Goal: Task Accomplishment & Management: Use online tool/utility

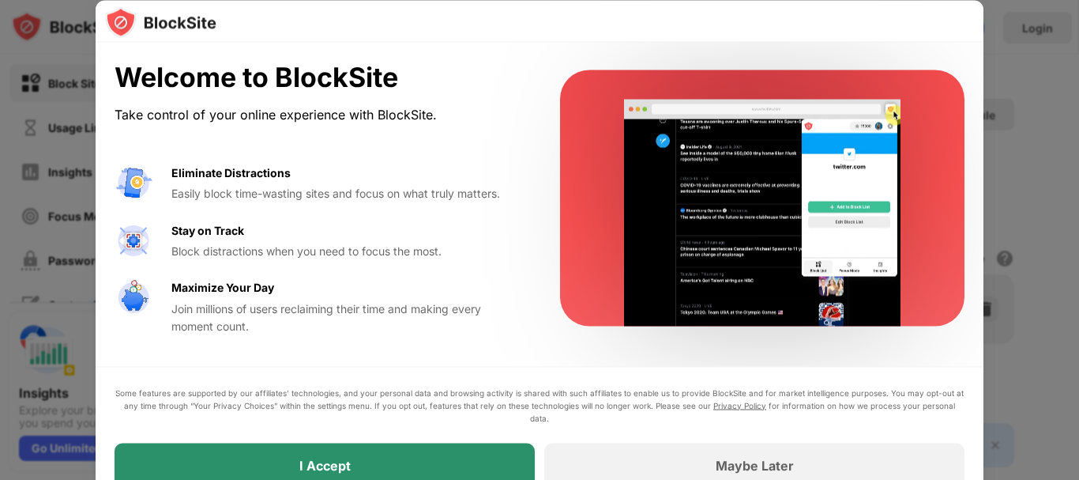
click at [470, 461] on div "I Accept" at bounding box center [325, 464] width 420 height 44
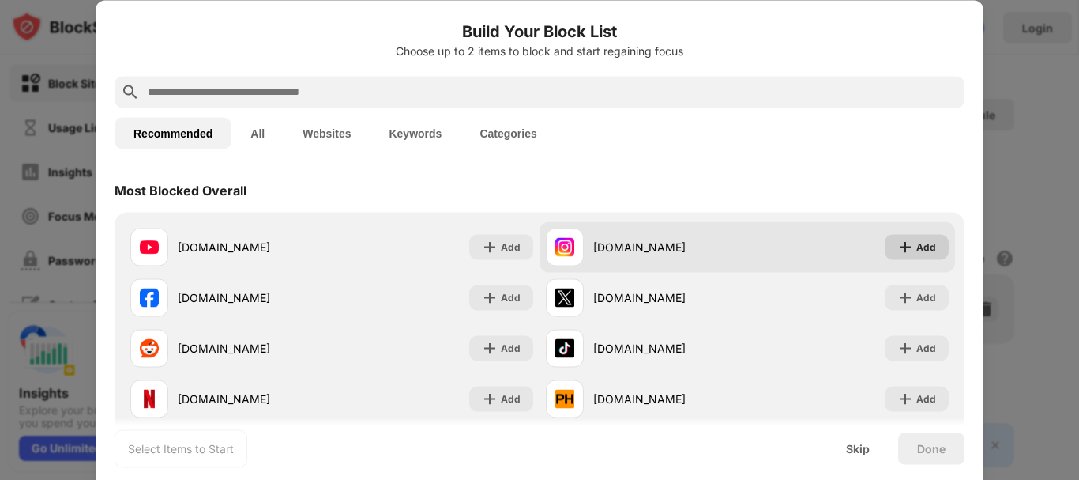
click at [900, 246] on img at bounding box center [906, 247] width 16 height 16
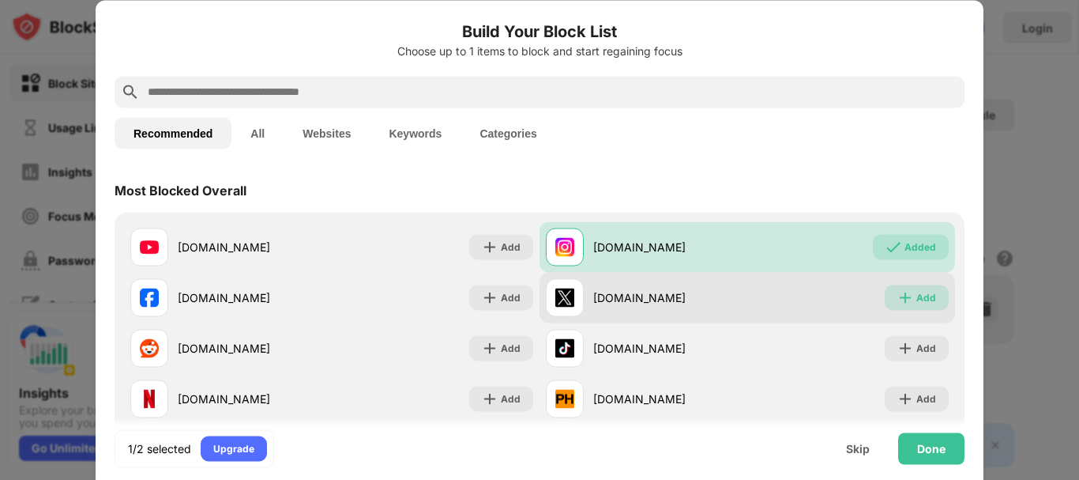
click at [905, 286] on div "Add" at bounding box center [917, 296] width 64 height 25
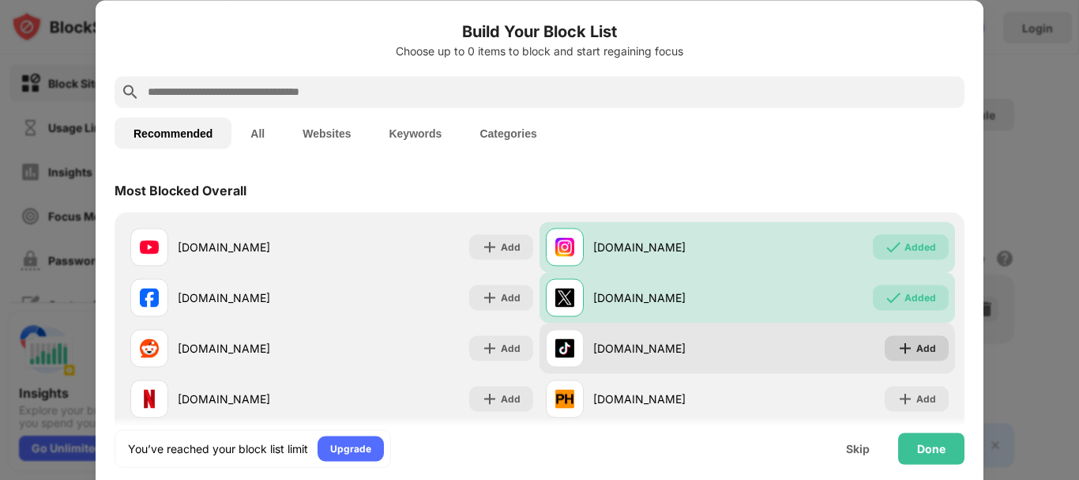
click at [917, 346] on div "Add" at bounding box center [927, 348] width 20 height 16
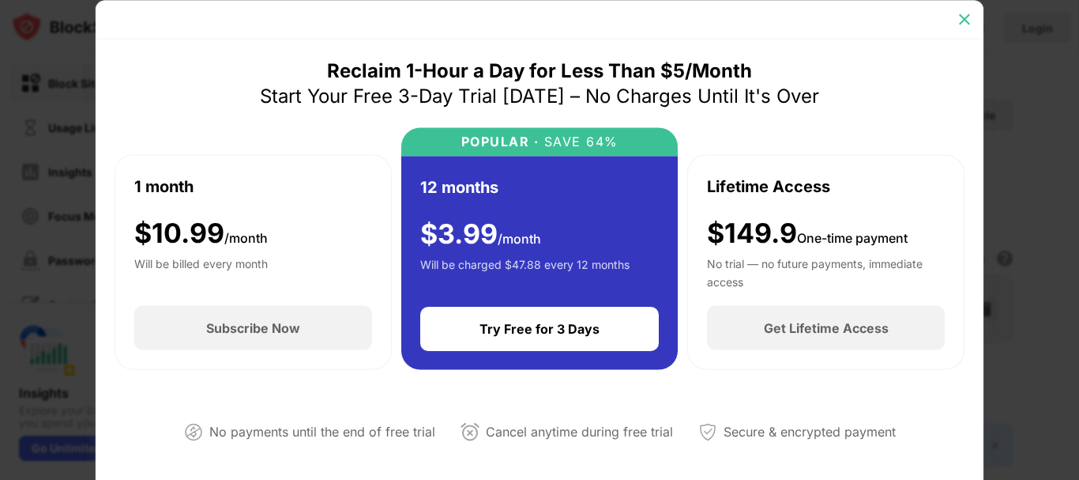
click at [958, 18] on img at bounding box center [965, 19] width 16 height 16
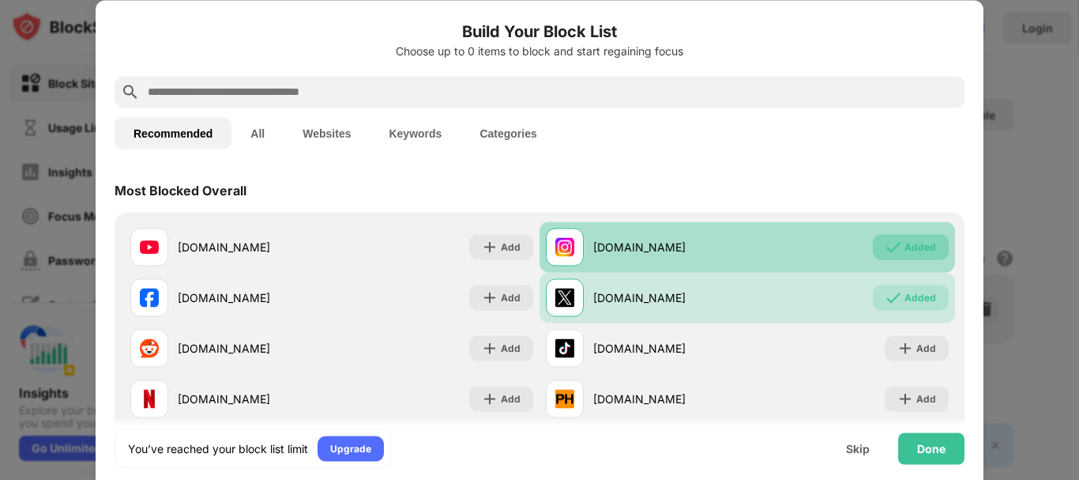
click at [905, 249] on div "Added" at bounding box center [921, 247] width 32 height 16
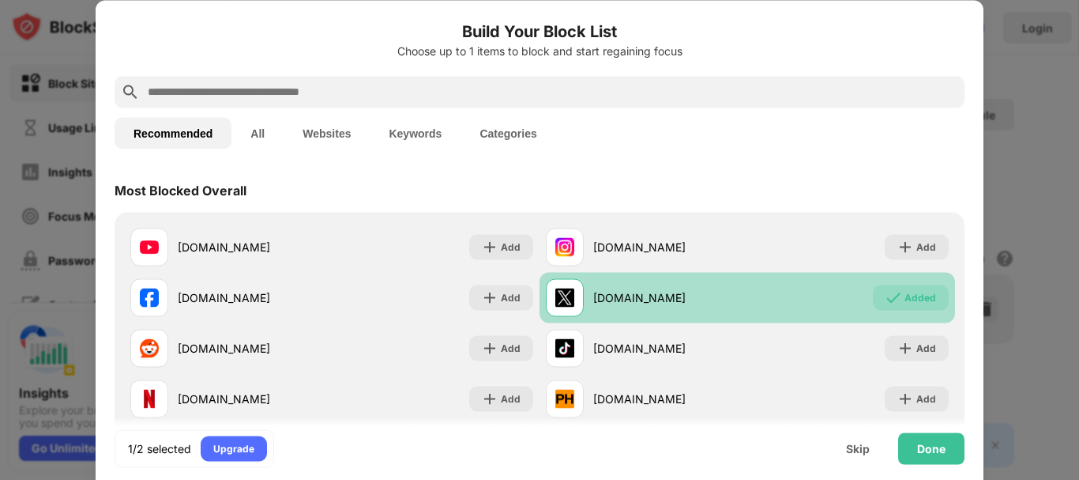
click at [905, 293] on div "Added" at bounding box center [921, 297] width 32 height 16
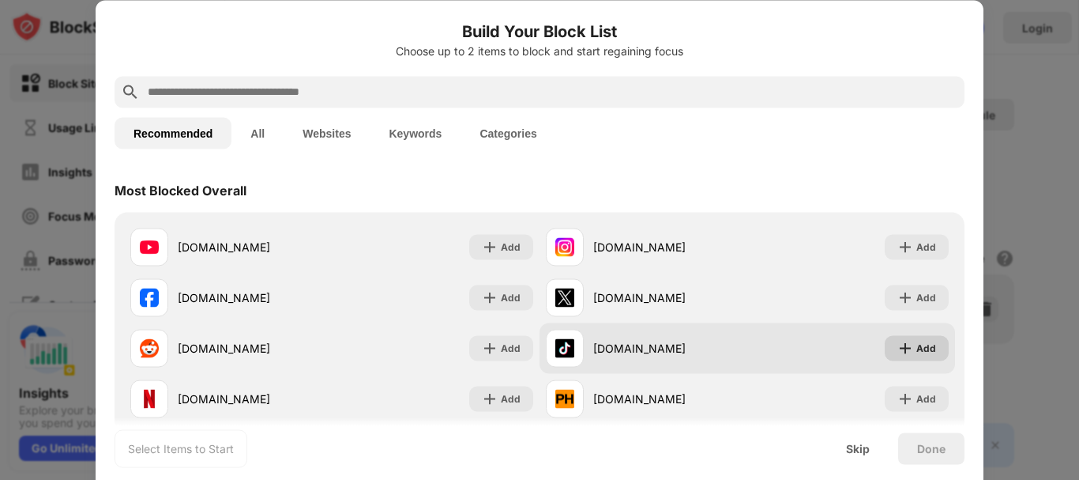
click at [904, 345] on div "Add" at bounding box center [917, 347] width 64 height 25
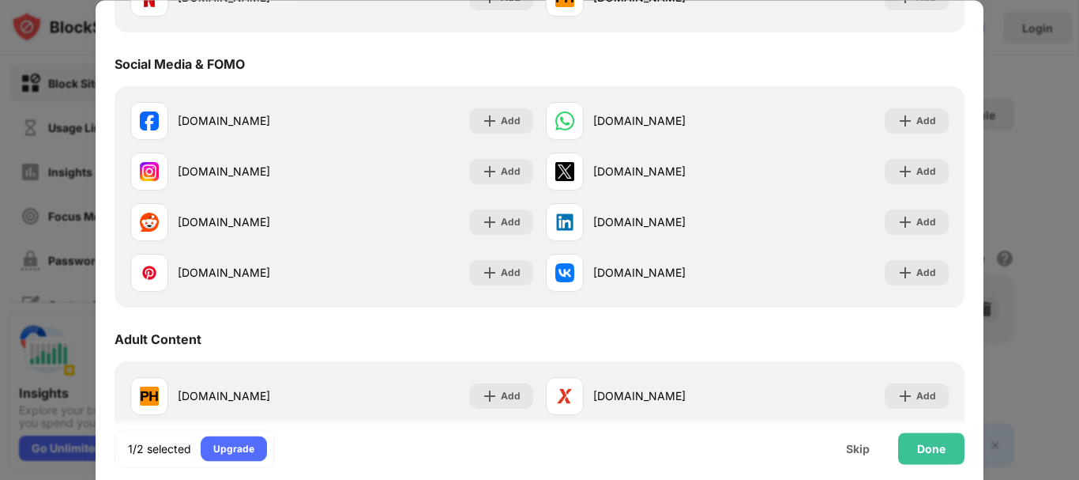
scroll to position [405, 0]
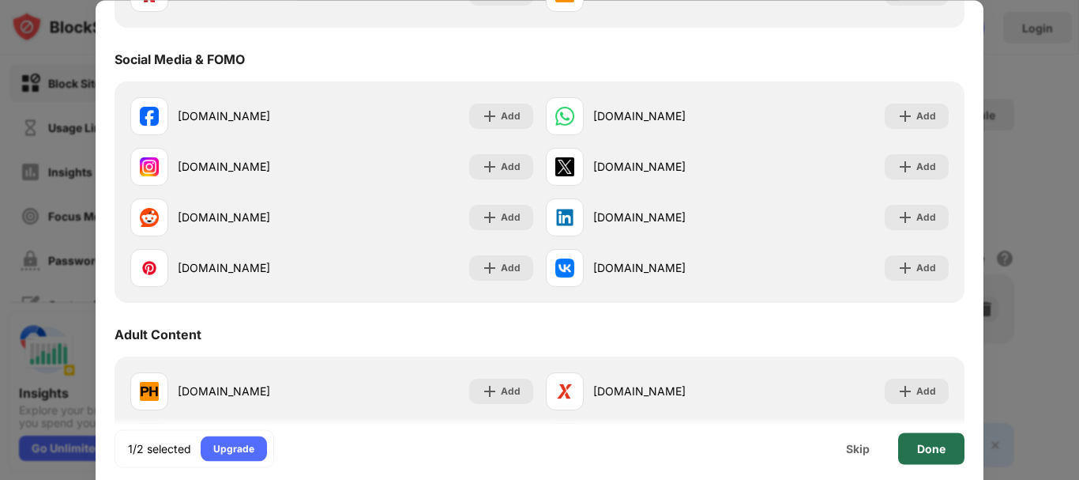
click at [927, 448] on div "Done" at bounding box center [931, 448] width 28 height 13
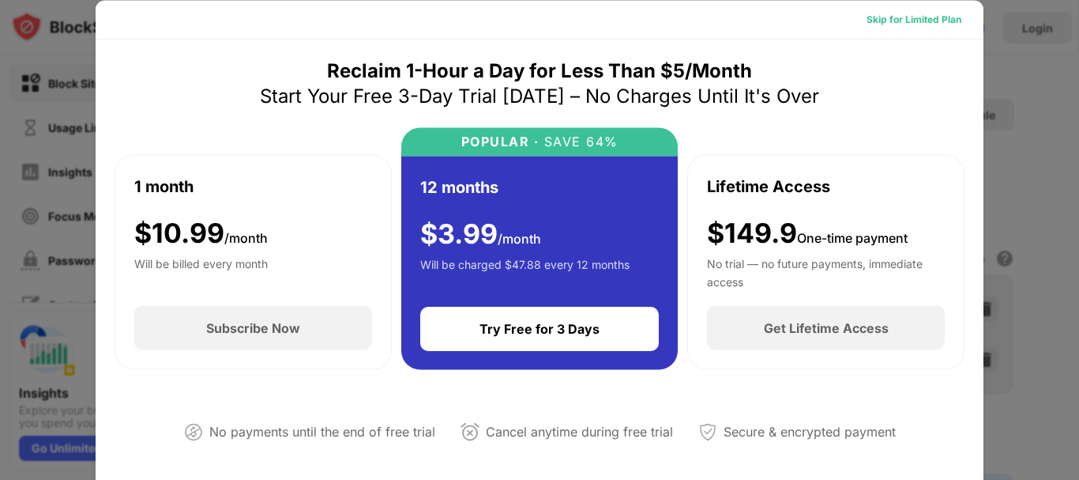
click at [883, 21] on div "Skip for Limited Plan" at bounding box center [914, 19] width 95 height 16
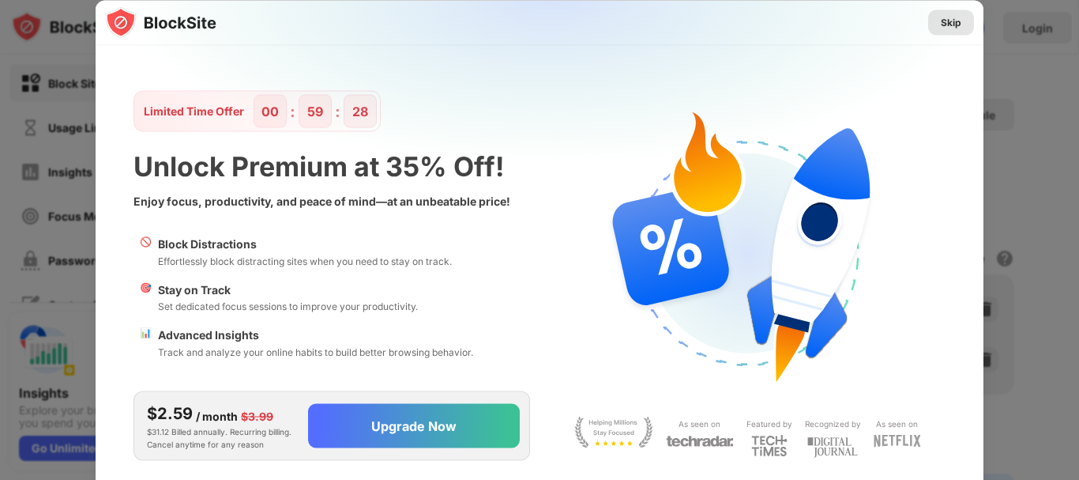
click at [941, 20] on div "Skip" at bounding box center [951, 22] width 21 height 16
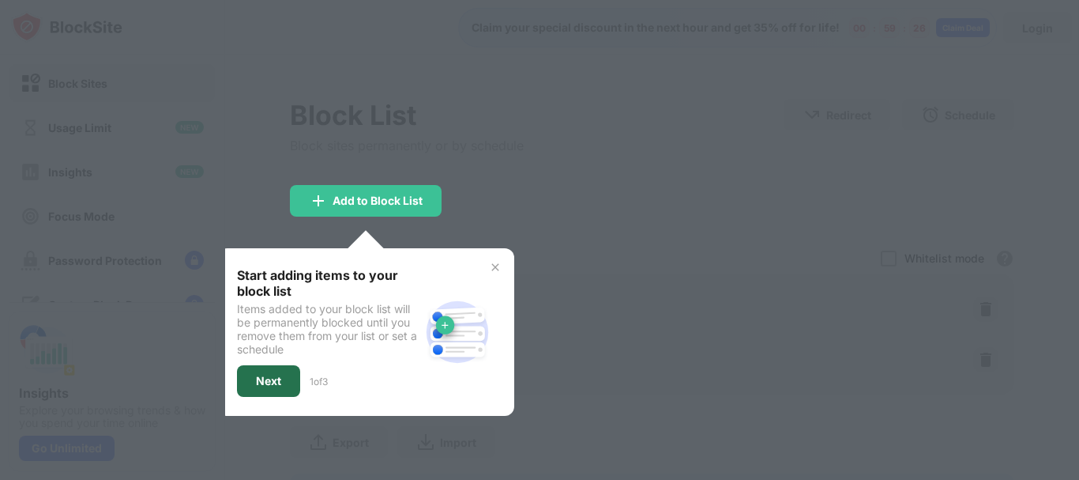
click at [273, 382] on div "Next" at bounding box center [268, 381] width 25 height 13
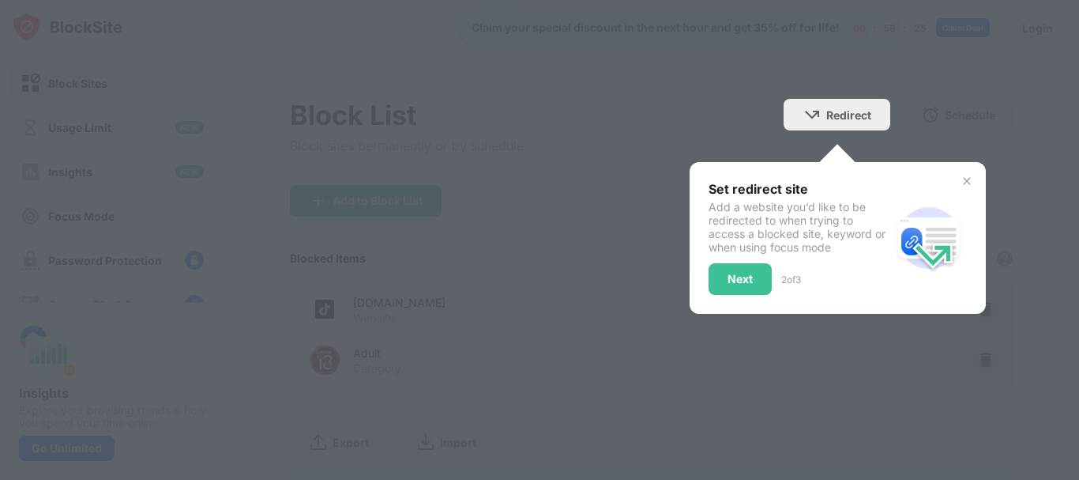
click at [693, 314] on div at bounding box center [539, 240] width 1079 height 480
click at [721, 287] on div "Next" at bounding box center [740, 279] width 63 height 32
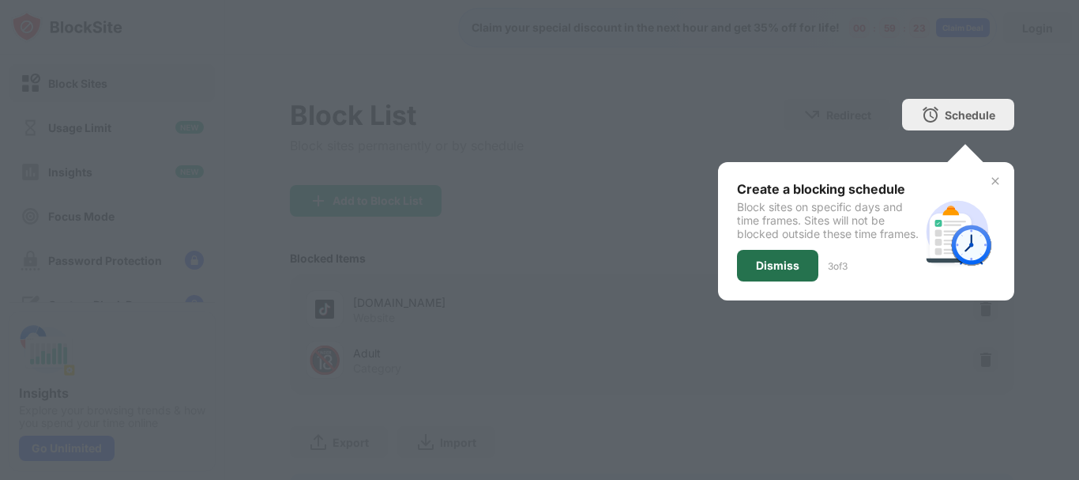
click at [756, 272] on div "Dismiss" at bounding box center [777, 265] width 43 height 13
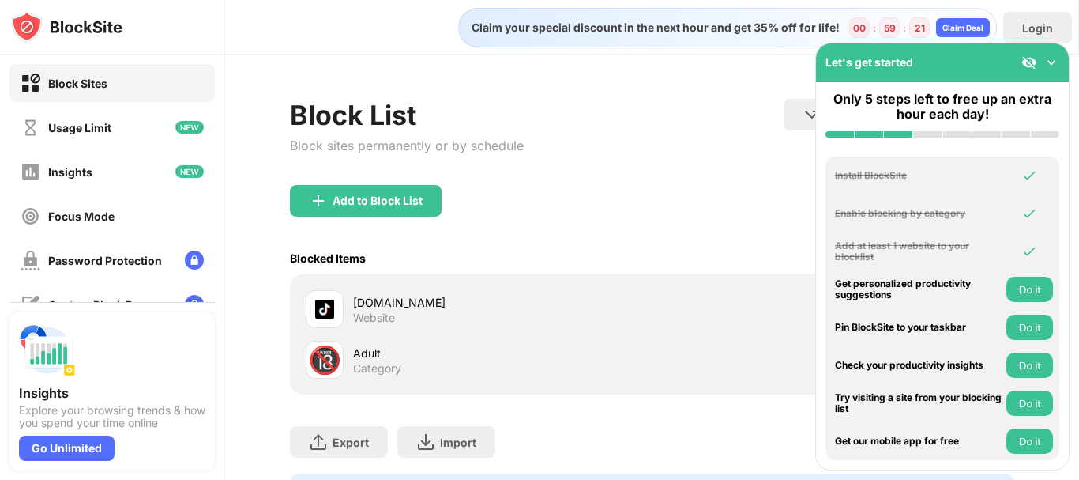
scroll to position [94, 12]
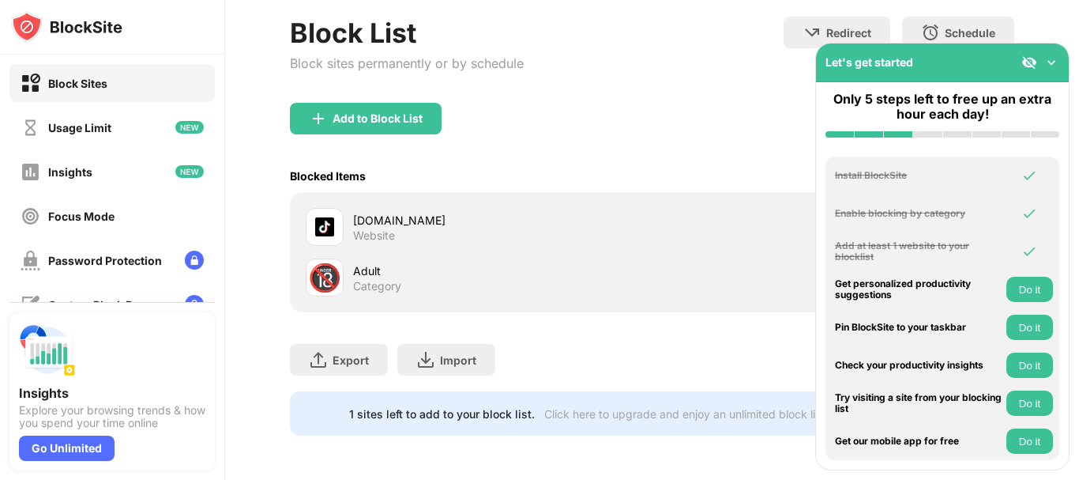
click at [1049, 63] on img at bounding box center [1052, 63] width 16 height 16
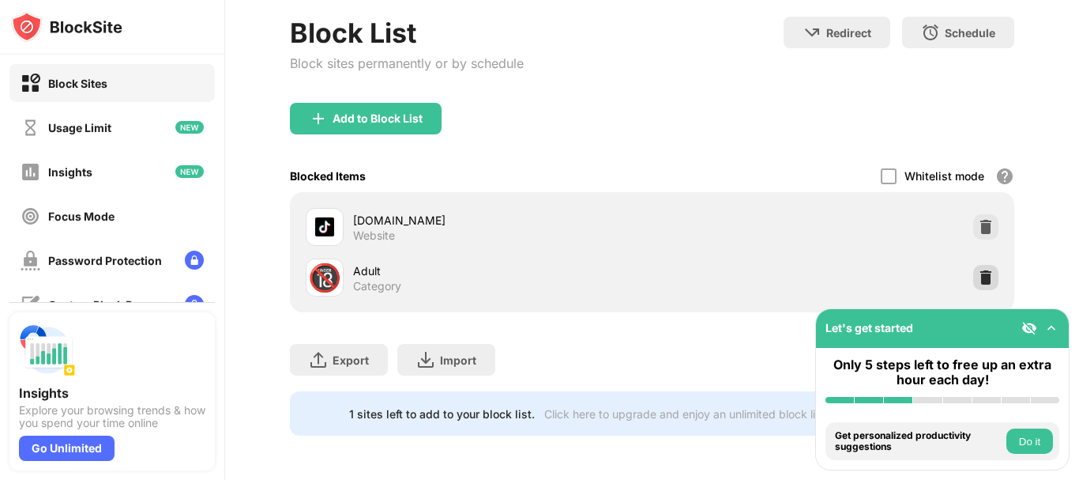
click at [978, 269] on img at bounding box center [986, 277] width 16 height 16
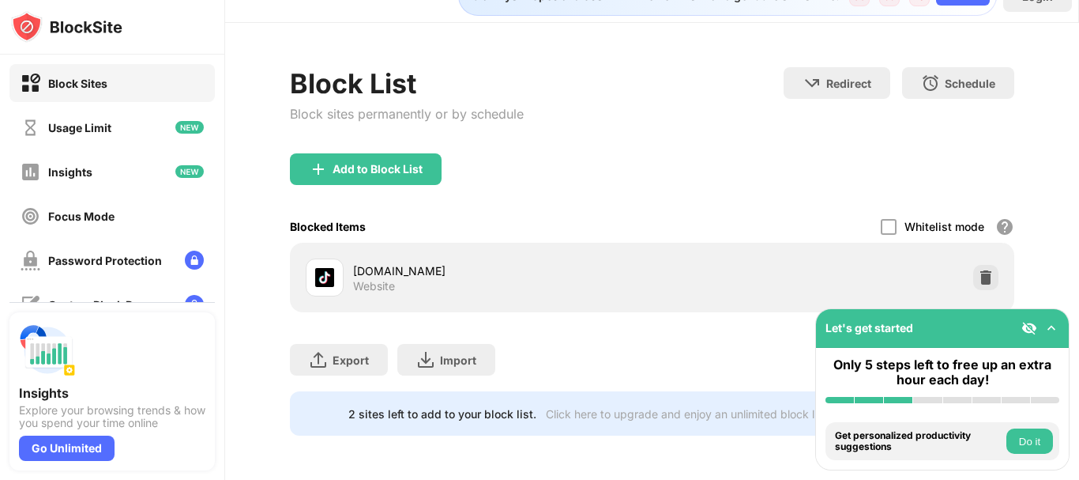
scroll to position [40, 12]
click at [431, 171] on div "Add to Block List" at bounding box center [652, 181] width 725 height 57
click at [378, 153] on div "Add to Block List" at bounding box center [366, 169] width 152 height 32
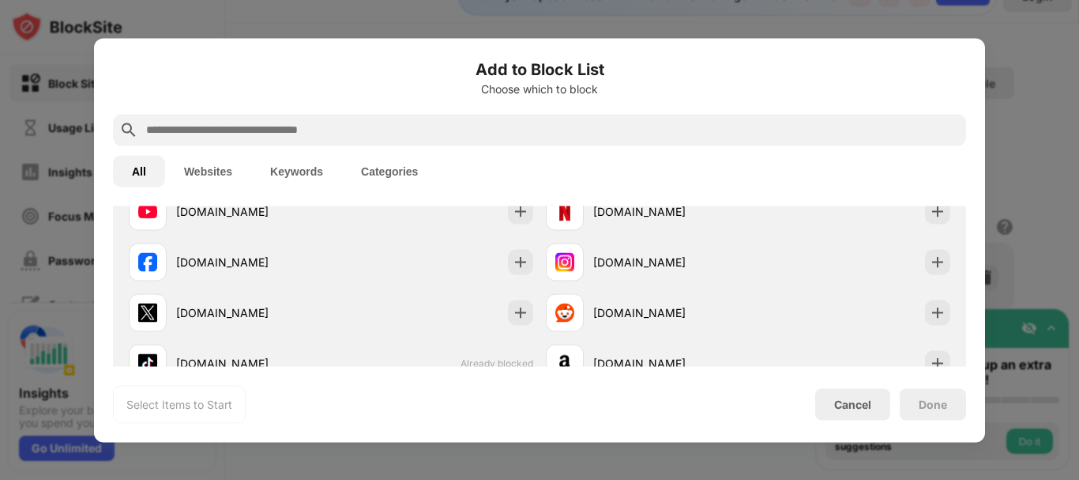
scroll to position [268, 0]
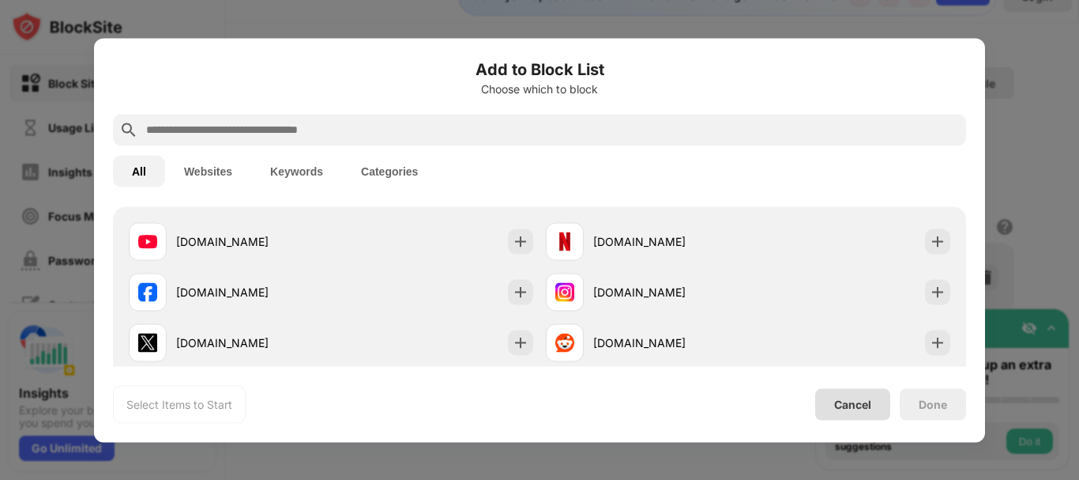
click at [842, 405] on div "Cancel" at bounding box center [852, 403] width 37 height 13
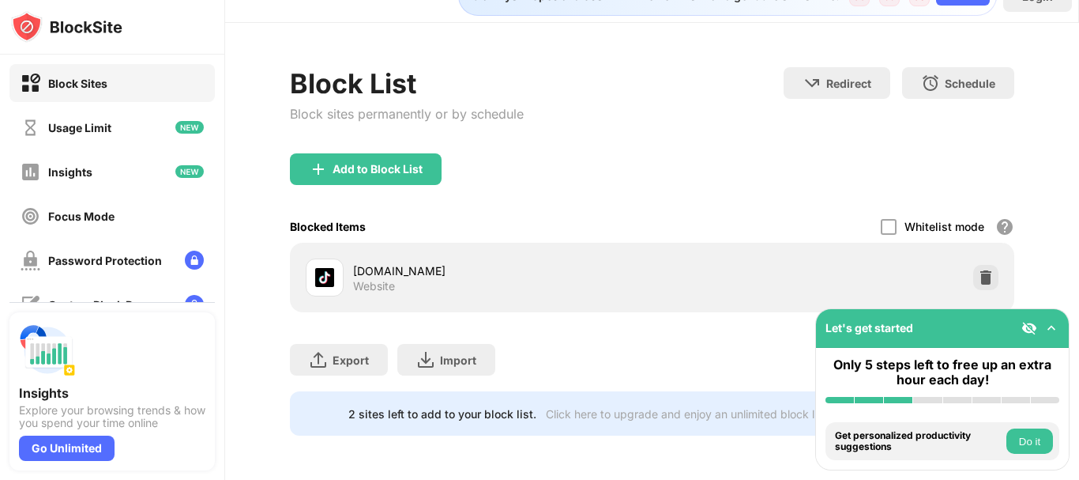
scroll to position [43, 12]
click at [383, 163] on div "Add to Block List" at bounding box center [378, 169] width 90 height 13
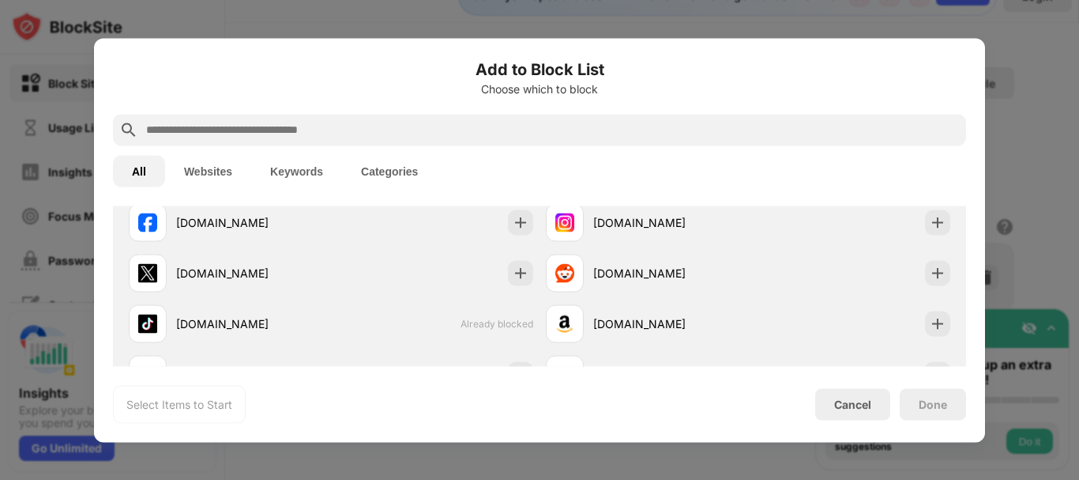
scroll to position [349, 0]
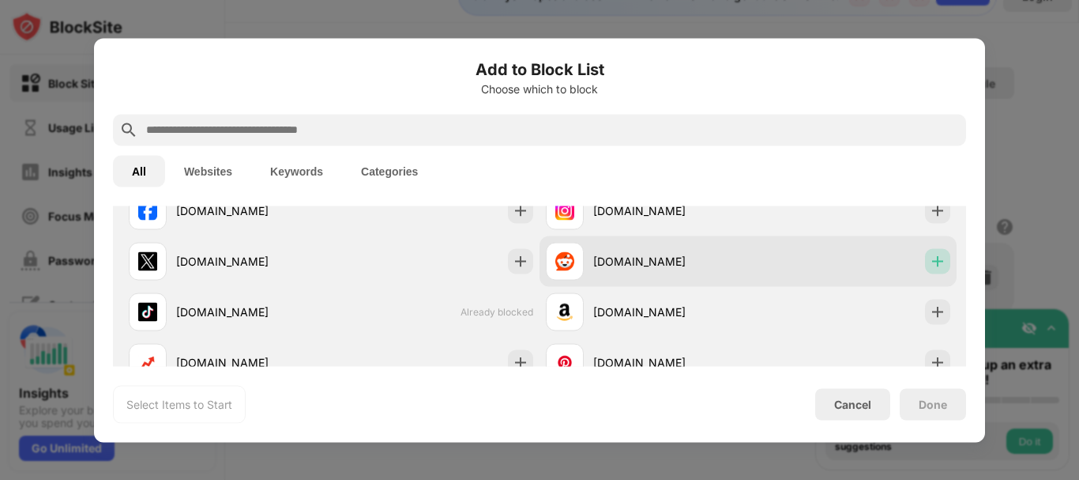
click at [925, 257] on div at bounding box center [937, 260] width 25 height 25
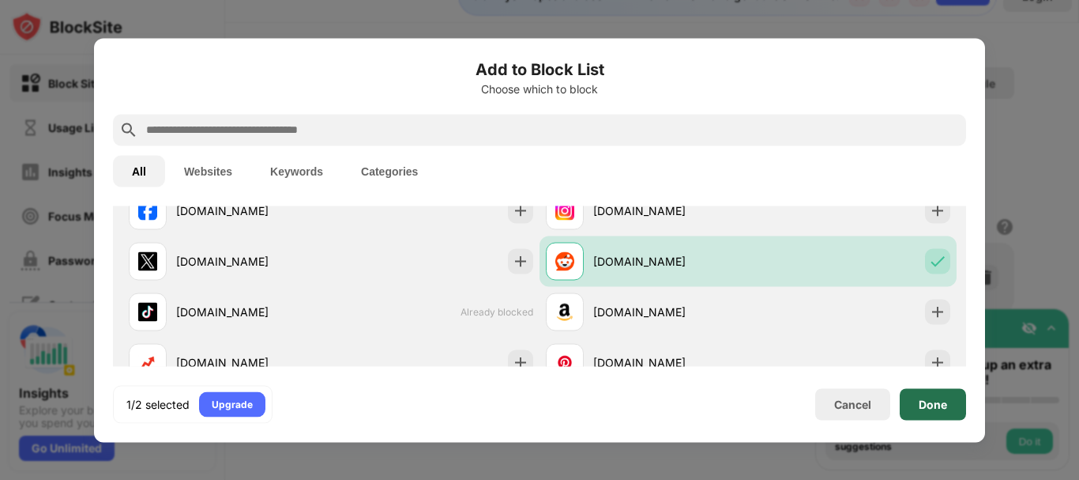
click at [917, 404] on div "Done" at bounding box center [933, 404] width 66 height 32
